Goal: Information Seeking & Learning: Learn about a topic

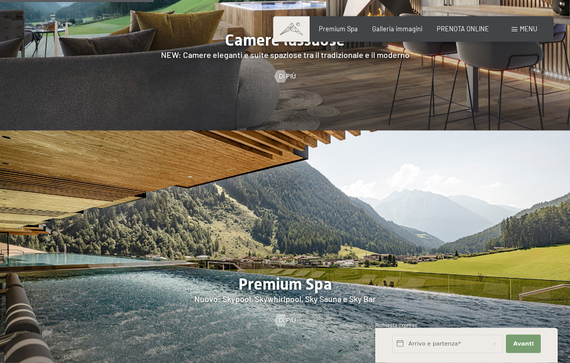
scroll to position [968, 0]
click at [350, 27] on span "Premium Spa" at bounding box center [338, 29] width 39 height 8
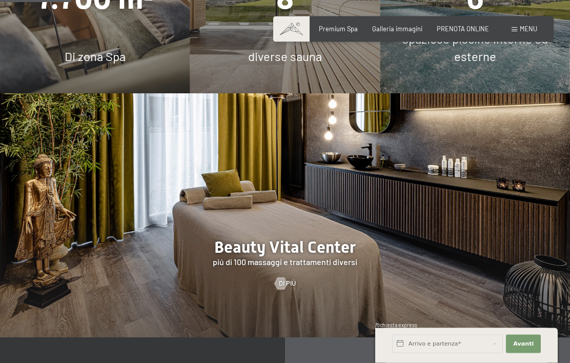
scroll to position [759, 0]
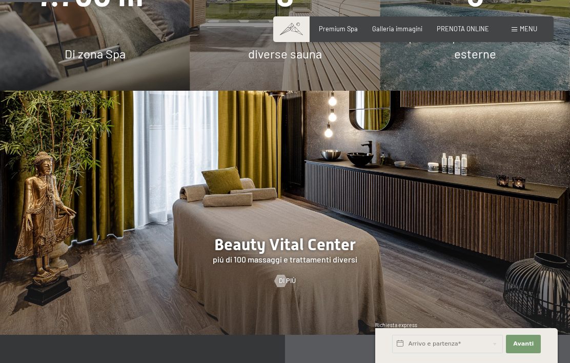
click at [289, 288] on div at bounding box center [285, 213] width 570 height 244
click at [285, 287] on div at bounding box center [280, 281] width 7 height 12
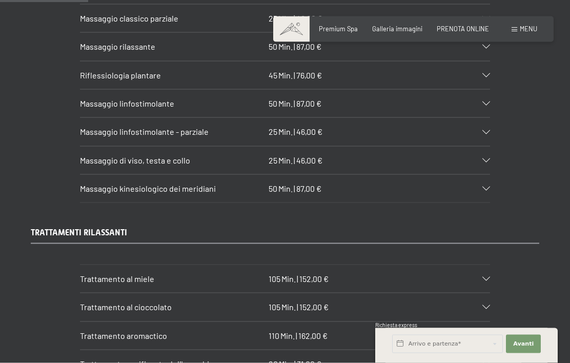
scroll to position [991, 0]
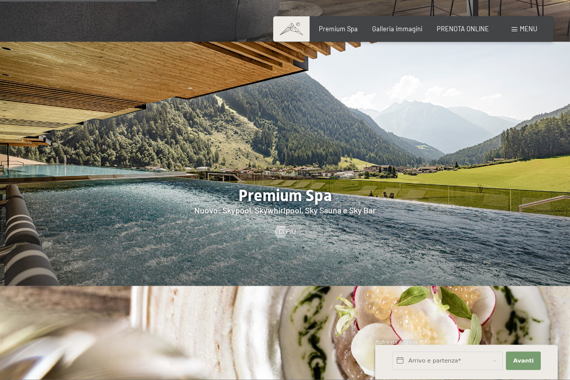
scroll to position [1091, 0]
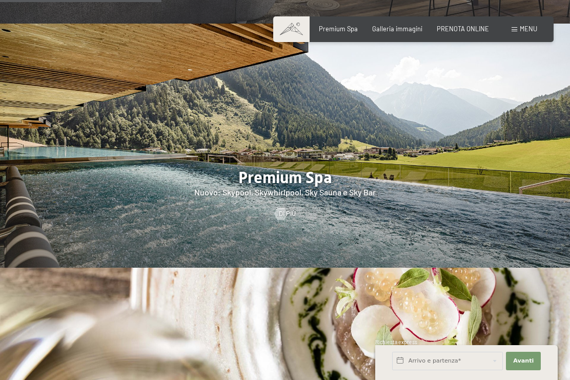
click at [291, 216] on span "Di più" at bounding box center [287, 213] width 17 height 9
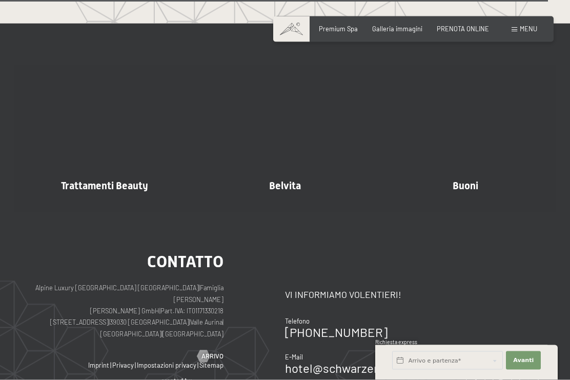
scroll to position [4763, 0]
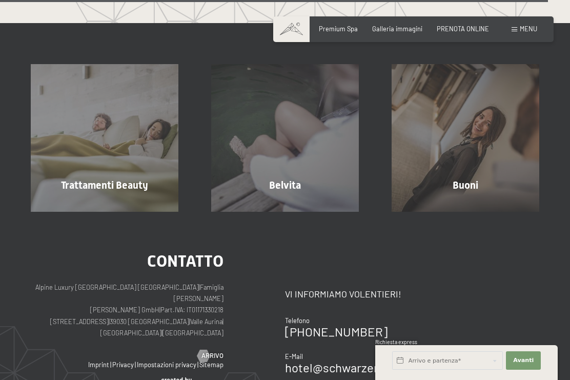
click at [136, 174] on div "Trattamenti Beauty mostra altro" at bounding box center [104, 138] width 181 height 148
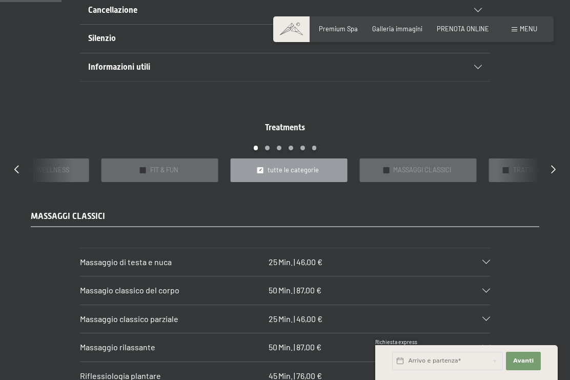
scroll to position [690, 0]
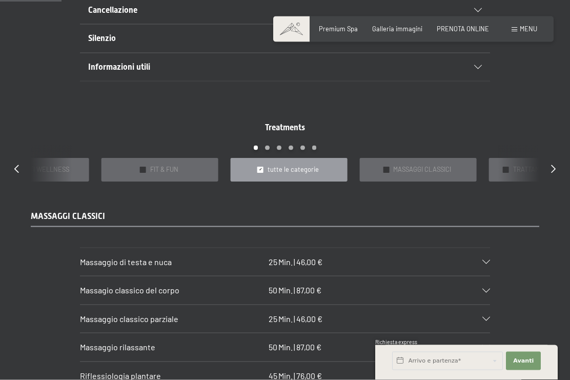
click at [548, 168] on div "Treatments slide 3 to 7 of 22 ✓ BAGNI E IMPACCHI ✓ IN DOLCE ATTESA ✓ PACCHETTI …" at bounding box center [285, 152] width 570 height 60
click at [548, 164] on div "Treatments slide 3 to 7 of 22 ✓ BAGNI E IMPACCHI ✓ IN DOLCE ATTESA ✓ PACCHETTI …" at bounding box center [285, 152] width 570 height 60
click at [558, 162] on div "Treatments slide 3 to 7 of 22 ✓ BAGNI E IMPACCHI ✓ IN DOLCE ATTESA ✓ PACCHETTI …" at bounding box center [285, 152] width 570 height 60
click at [559, 162] on div "Treatments slide 3 to 7 of 22 ✓ BAGNI E IMPACCHI ✓ IN DOLCE ATTESA ✓ PACCHETTI …" at bounding box center [285, 152] width 570 height 60
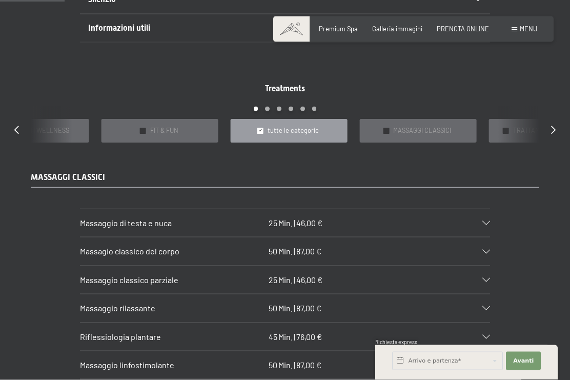
scroll to position [730, 0]
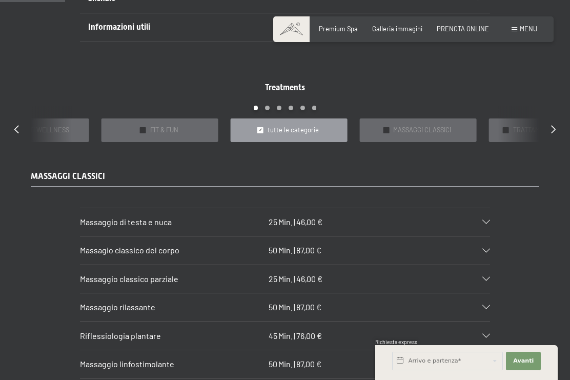
click at [274, 106] on div "Carousel Pagination" at bounding box center [285, 112] width 509 height 13
click at [301, 106] on div "Carousel Page 5" at bounding box center [303, 108] width 5 height 5
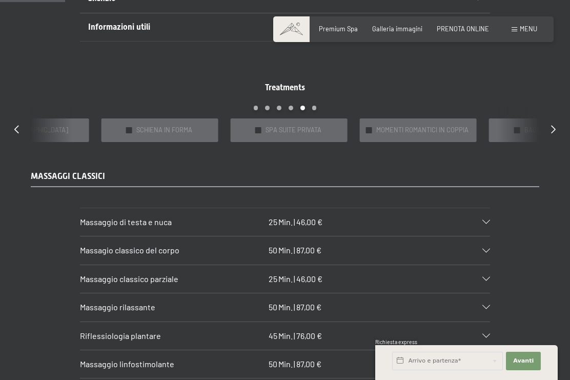
click at [406, 225] on div "Massaggio di testa e nuca 25 Min. | 46,00 €" at bounding box center [285, 222] width 410 height 28
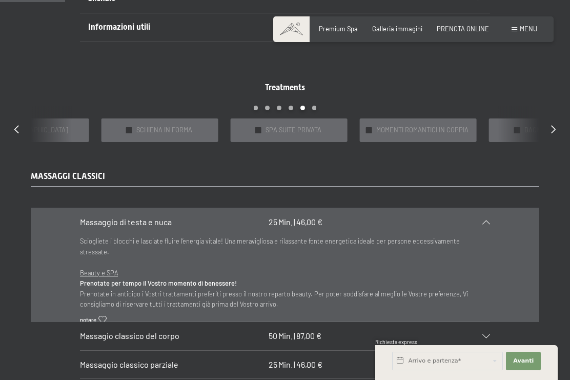
click at [555, 125] on icon at bounding box center [553, 129] width 5 height 8
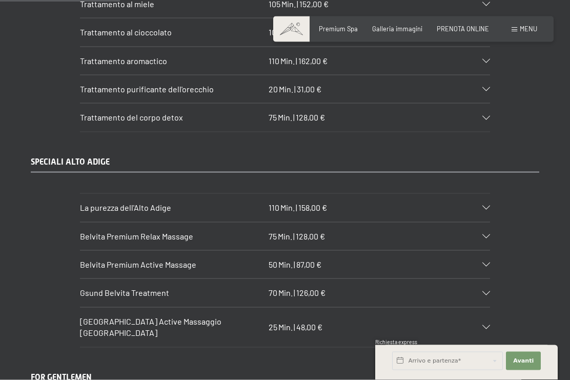
scroll to position [1357, 0]
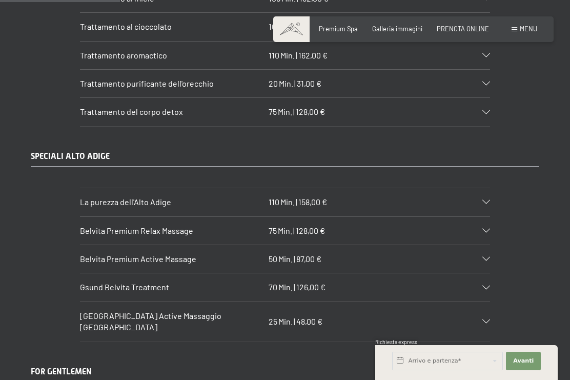
click at [331, 223] on div "Belvita Premium Relax Massage 75 Min. | 128,00 €" at bounding box center [285, 231] width 410 height 28
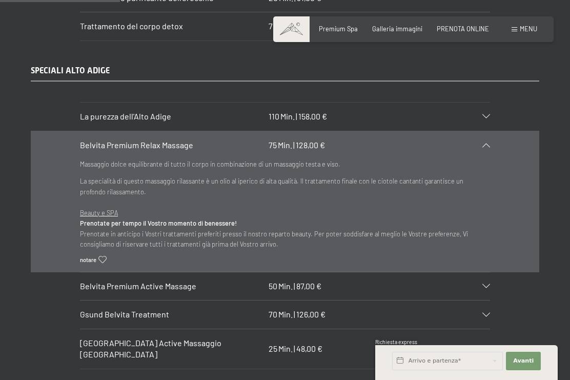
click at [485, 113] on div "La purezza dell'Alto Adige 110 Min. | 158,00 €" at bounding box center [285, 117] width 410 height 28
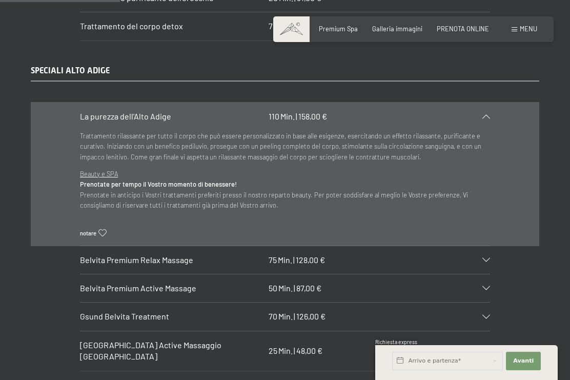
click at [486, 255] on div "Belvita Premium Relax Massage 75 Min. | 128,00 €" at bounding box center [285, 260] width 410 height 28
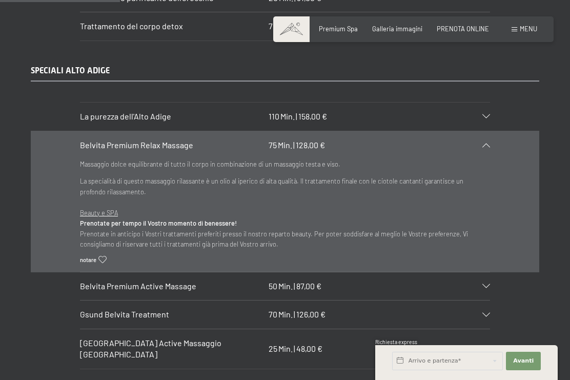
click at [488, 274] on div "Belvita Premium Active Massage 50 Min. | 87,00 €" at bounding box center [285, 286] width 410 height 28
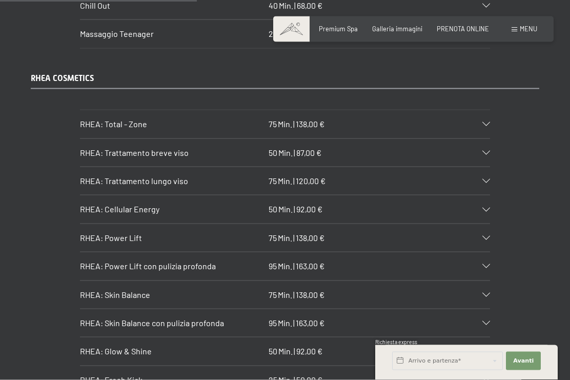
scroll to position [2231, 0]
click at [490, 109] on section "RHEA: Total - Zone 75 Min. | 138,00 € Trattamento intensivo delle tre zone prin…" at bounding box center [285, 123] width 410 height 29
click at [489, 110] on div "RHEA: Total - Zone 75 Min. | 138,00 €" at bounding box center [285, 124] width 410 height 28
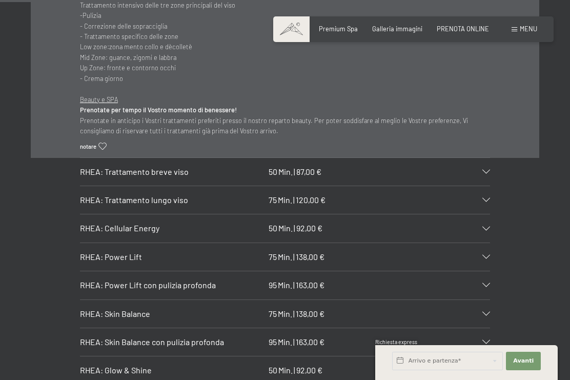
scroll to position [2259, 0]
click at [486, 197] on icon at bounding box center [487, 199] width 8 height 4
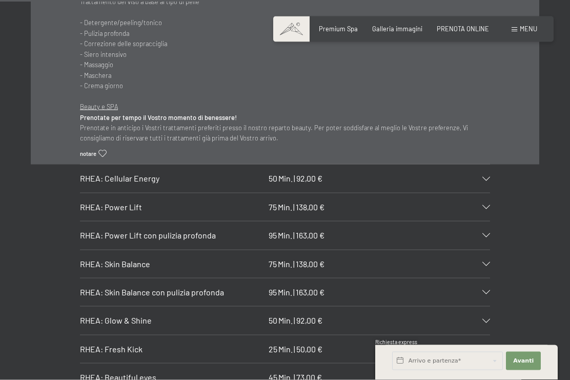
scroll to position [2327, 0]
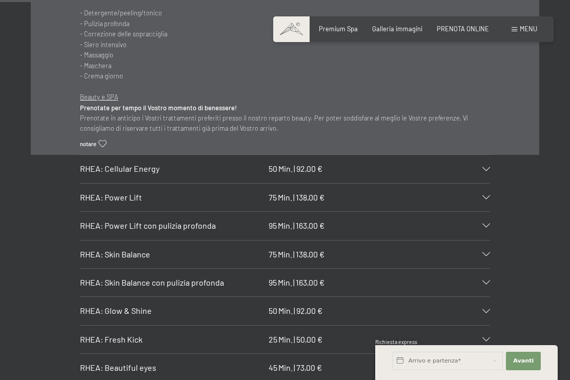
click at [481, 155] on div "RHEA: Cellular Energy 50 Min. | 92,00 €" at bounding box center [285, 169] width 410 height 28
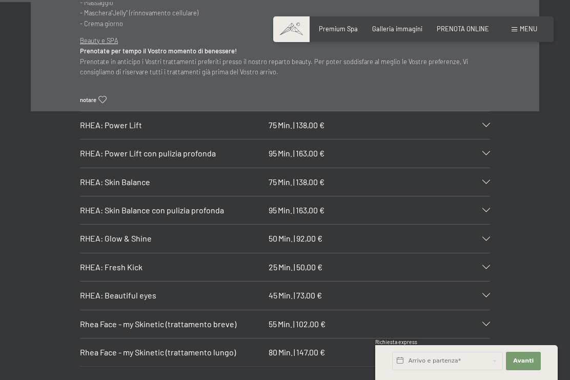
scroll to position [2431, 0]
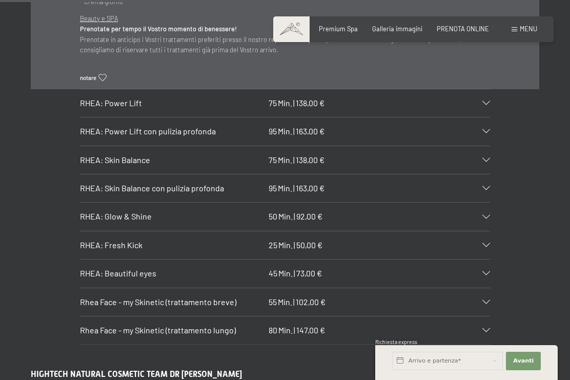
click at [482, 215] on div at bounding box center [481, 217] width 18 height 4
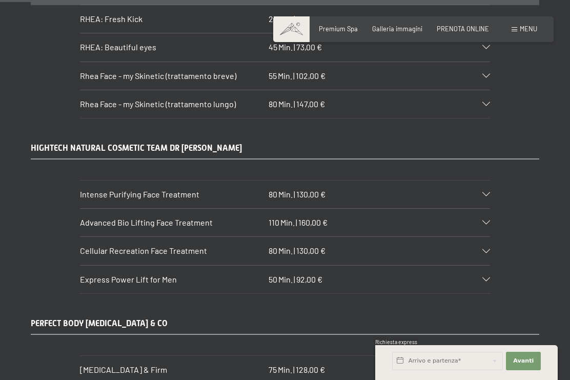
scroll to position [2668, 0]
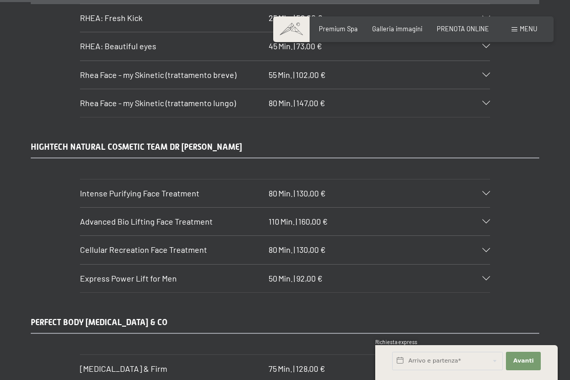
click at [480, 180] on div "Intense Purifying Face Treatment 80 Min. | 130,00 €" at bounding box center [285, 194] width 410 height 28
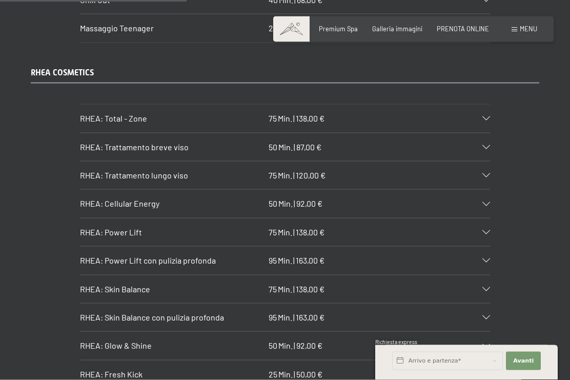
scroll to position [2125, 0]
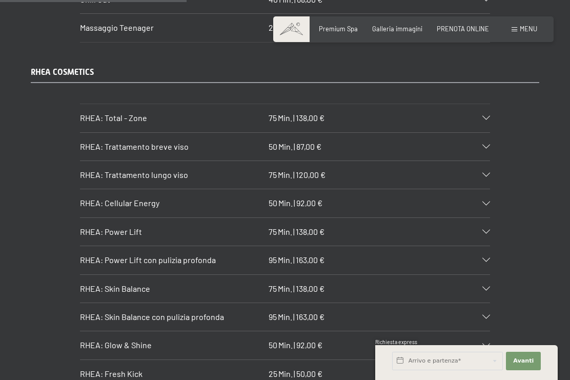
click at [480, 230] on div at bounding box center [481, 232] width 18 height 4
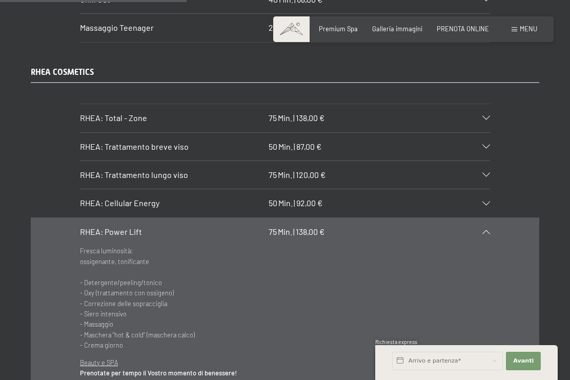
click at [481, 173] on div at bounding box center [481, 175] width 18 height 4
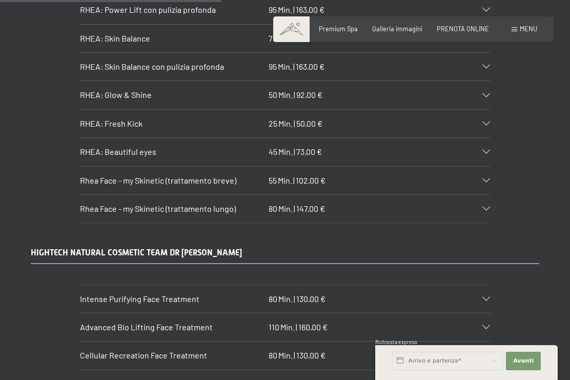
scroll to position [2544, 0]
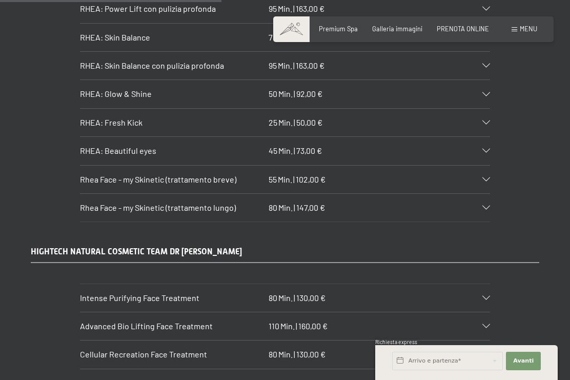
click at [482, 149] on div at bounding box center [481, 151] width 18 height 4
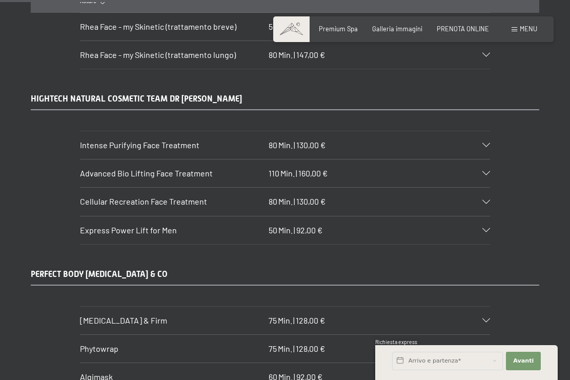
scroll to position [2707, 0]
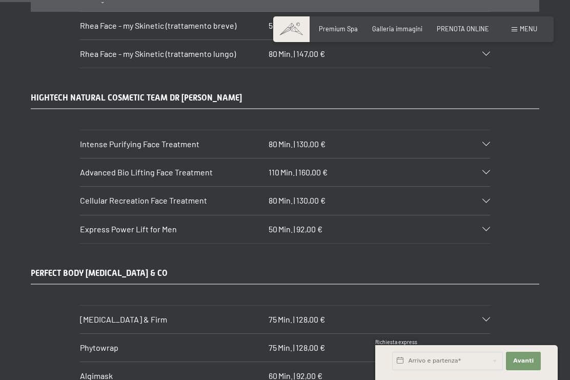
click at [481, 142] on div at bounding box center [481, 144] width 18 height 4
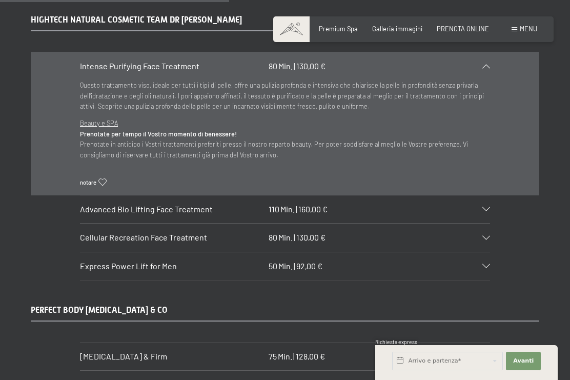
scroll to position [2607, 0]
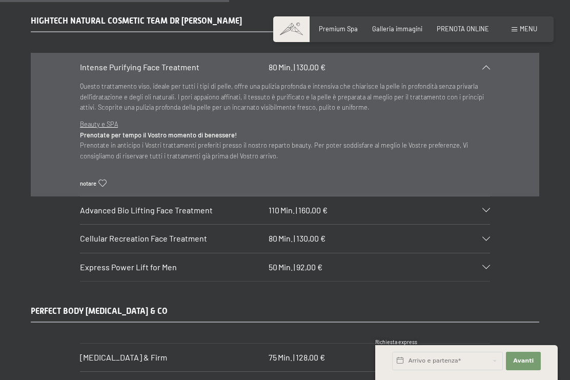
click at [486, 237] on icon at bounding box center [487, 239] width 8 height 4
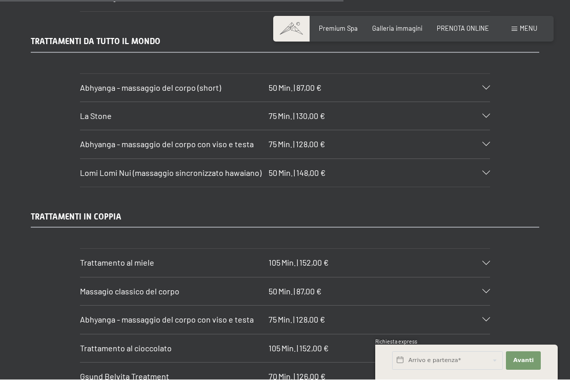
scroll to position [3915, 0]
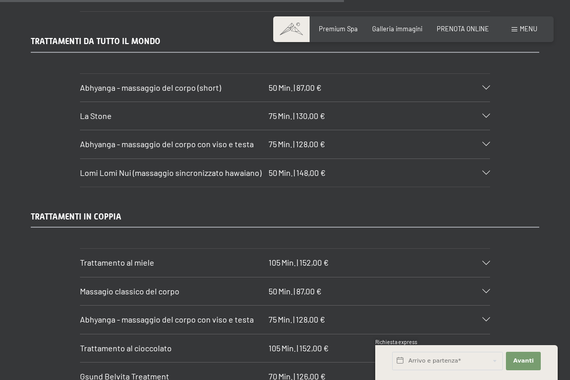
click at [479, 142] on div at bounding box center [481, 144] width 18 height 4
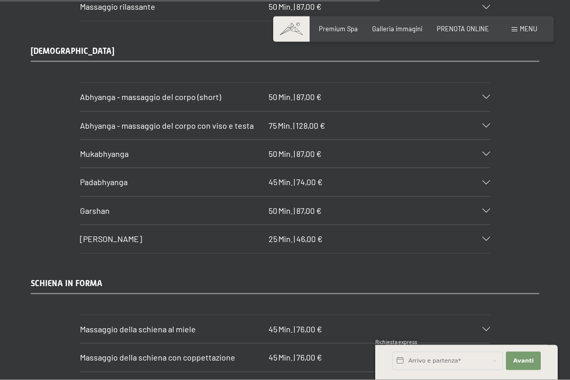
scroll to position [4386, 0]
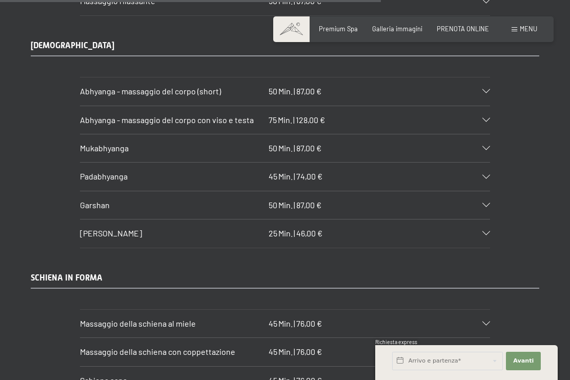
click at [483, 231] on div at bounding box center [481, 233] width 18 height 4
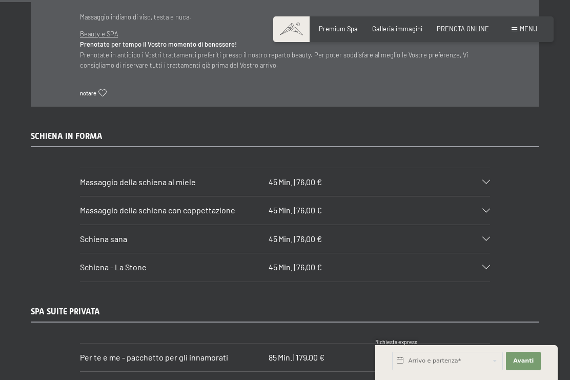
scroll to position [4447, 0]
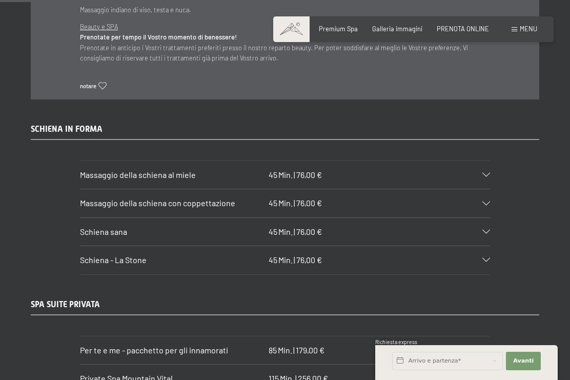
click at [482, 230] on div at bounding box center [481, 232] width 18 height 4
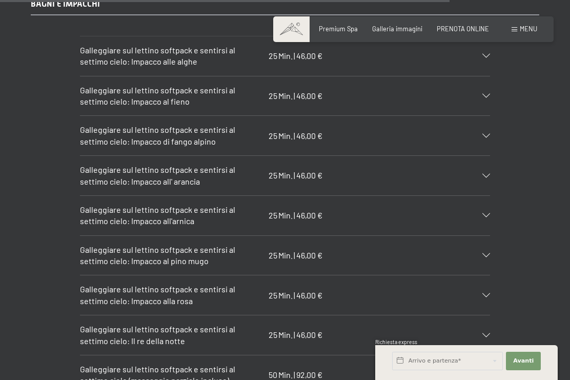
scroll to position [5142, 0]
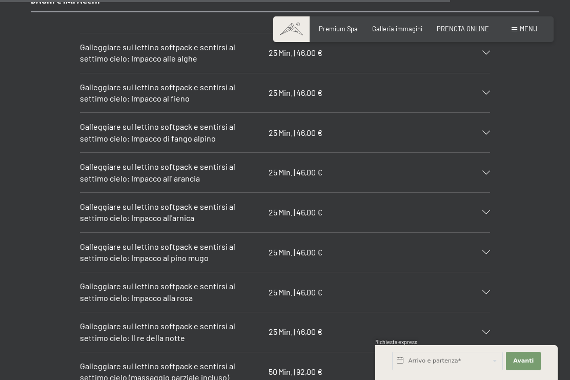
click at [481, 210] on div at bounding box center [481, 212] width 18 height 4
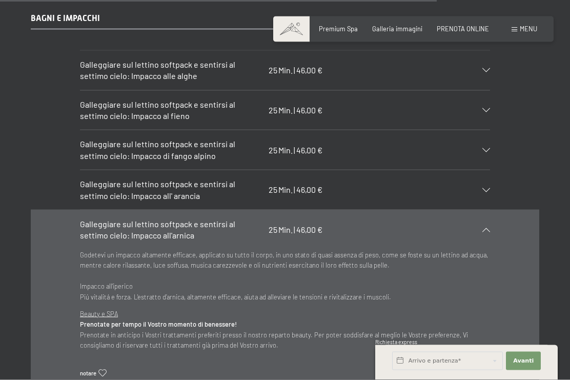
scroll to position [4987, 0]
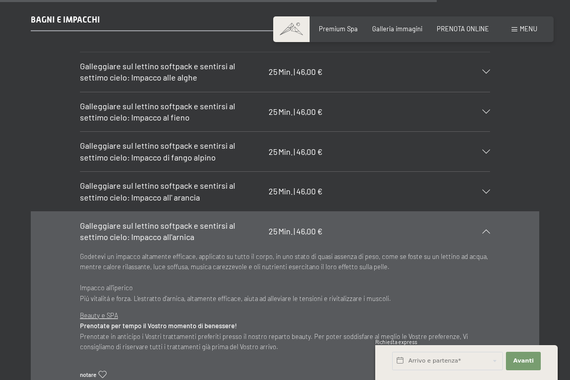
click at [482, 150] on div at bounding box center [481, 152] width 18 height 4
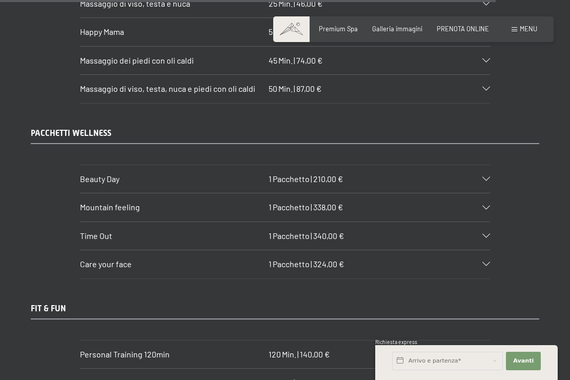
scroll to position [5664, 0]
click at [480, 176] on div at bounding box center [481, 178] width 18 height 4
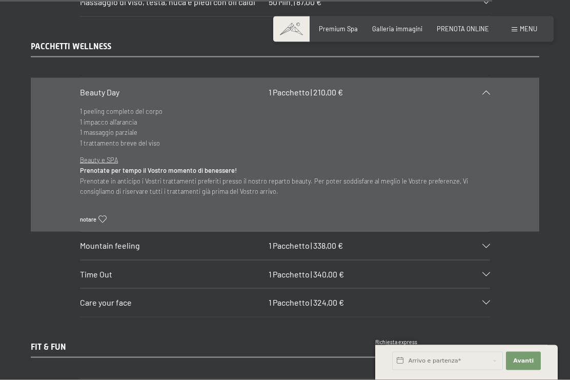
scroll to position [5614, 0]
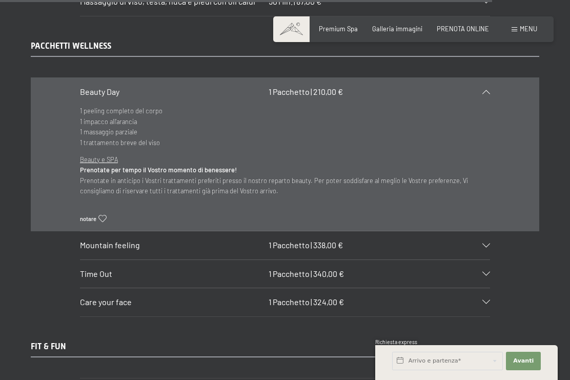
click at [480, 231] on div "Mountain feeling 1 Pacchetto | 338,00 €" at bounding box center [285, 245] width 410 height 28
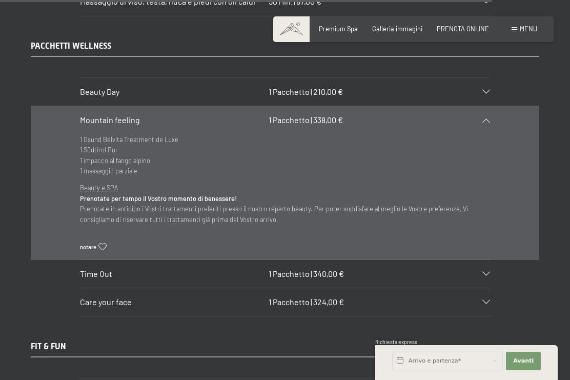
click at [486, 260] on div "Time Out 1 Pacchetto | 340,00 €" at bounding box center [285, 274] width 410 height 28
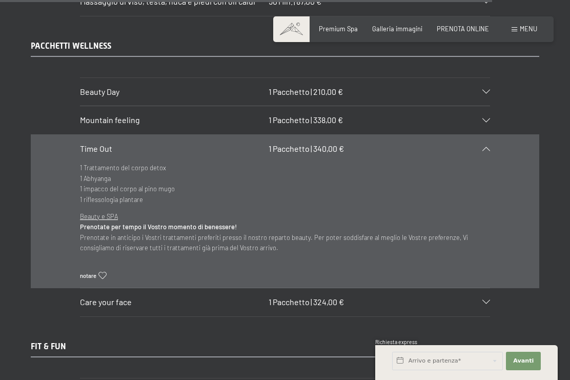
click at [484, 300] on icon at bounding box center [487, 302] width 8 height 4
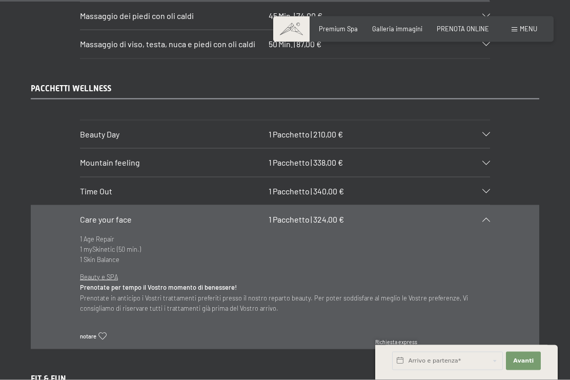
scroll to position [5563, 0]
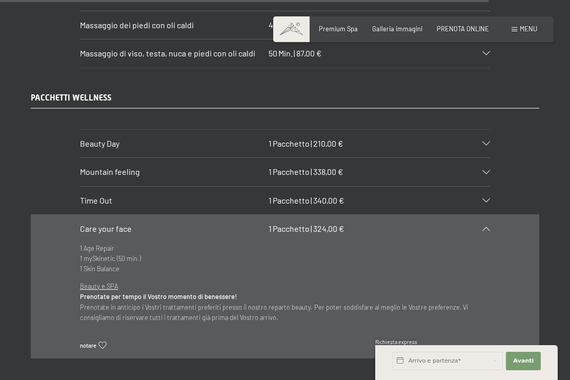
click at [484, 198] on icon at bounding box center [487, 200] width 8 height 4
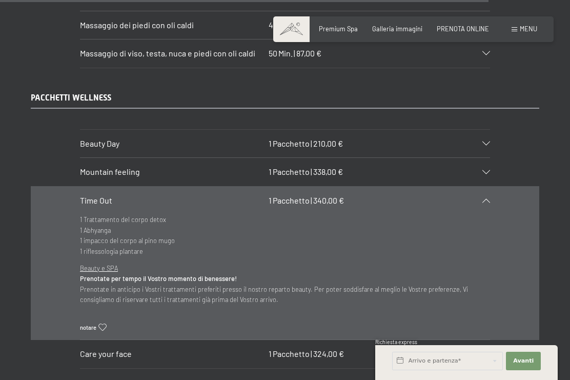
click at [482, 158] on div "Mountain feeling 1 Pacchetto | 338,00 €" at bounding box center [285, 172] width 410 height 28
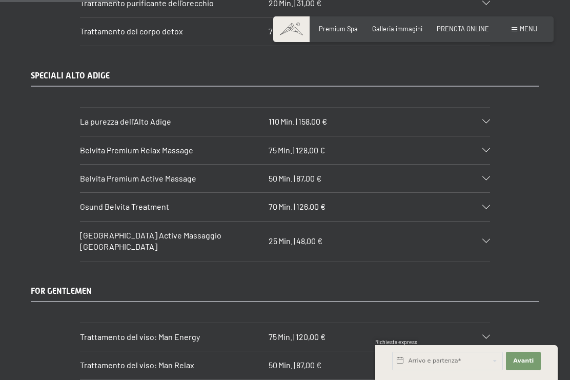
scroll to position [1351, 0]
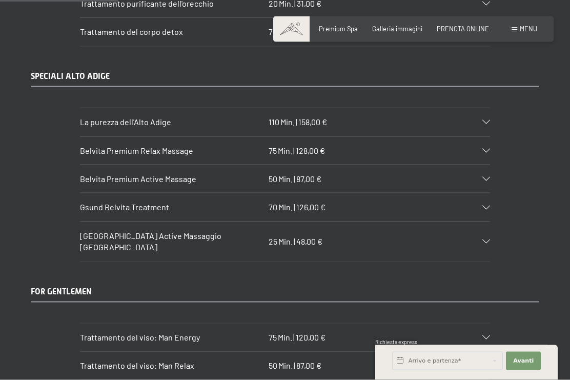
click at [485, 206] on icon at bounding box center [487, 208] width 8 height 4
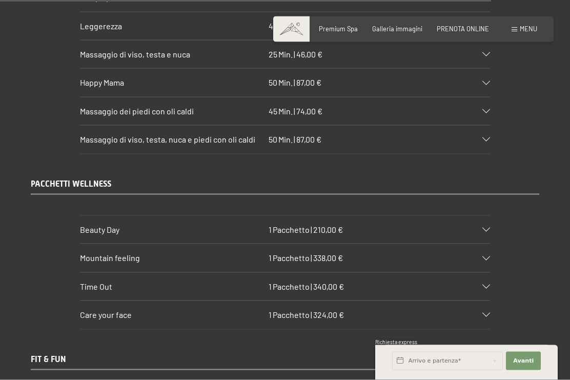
scroll to position [5664, 0]
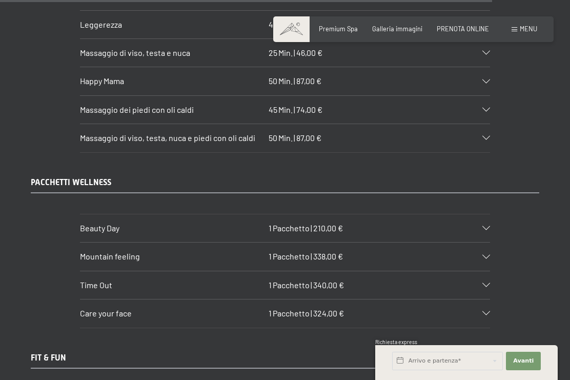
click at [479, 255] on div at bounding box center [481, 257] width 18 height 4
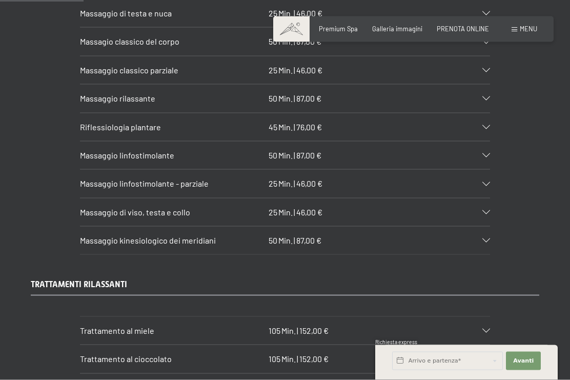
scroll to position [924, 0]
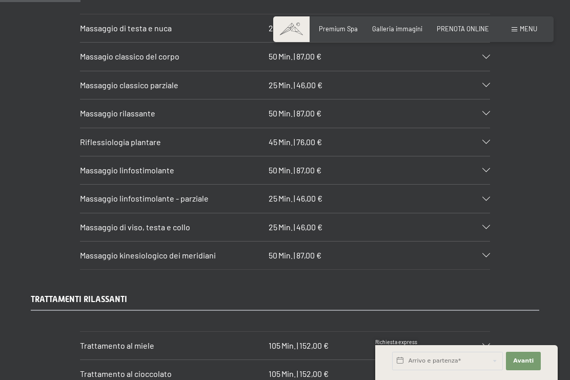
click at [484, 83] on icon at bounding box center [487, 85] width 8 height 4
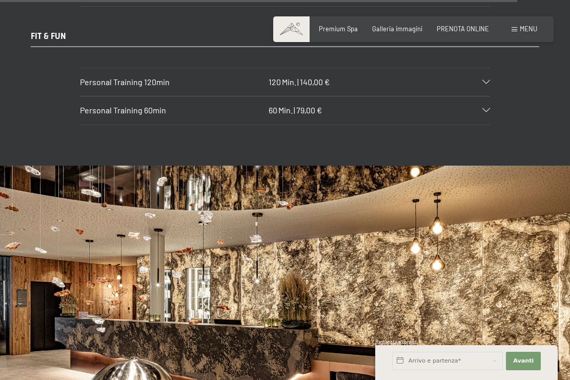
scroll to position [5924, 0]
